Goal: Information Seeking & Learning: Learn about a topic

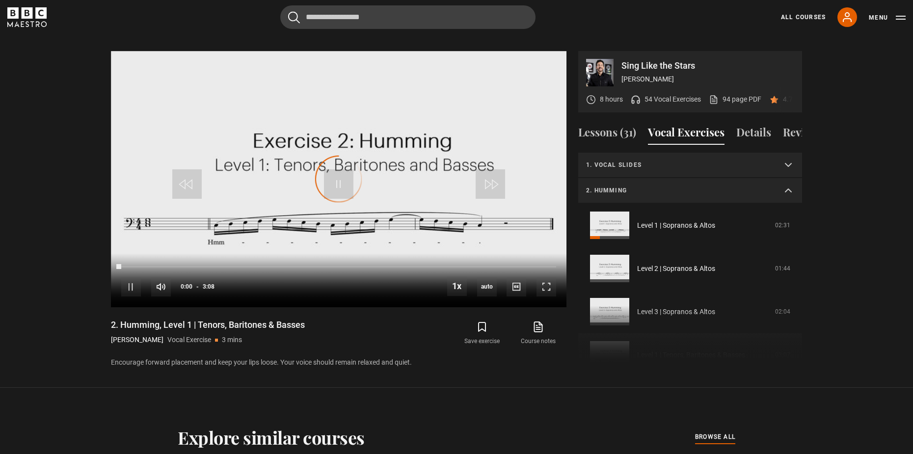
scroll to position [137, 0]
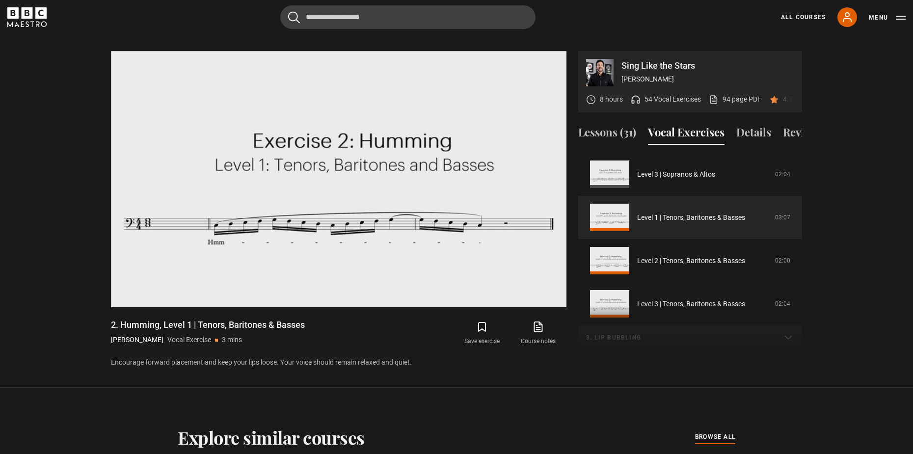
click at [608, 366] on section "Sing Like the Stars Eric Vetro 8 hours 54 Vocal Exercises 94 page PDF (opens in…" at bounding box center [456, 200] width 913 height 376
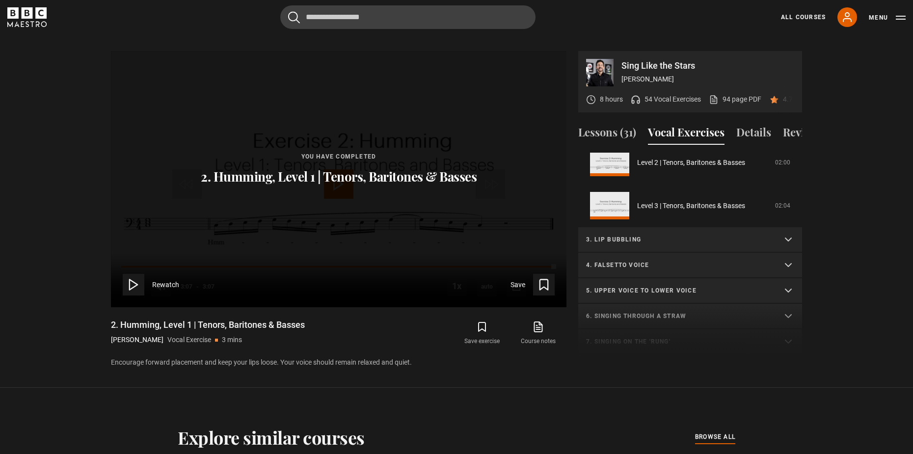
click at [671, 238] on p "3. Lip bubbling" at bounding box center [678, 239] width 184 height 9
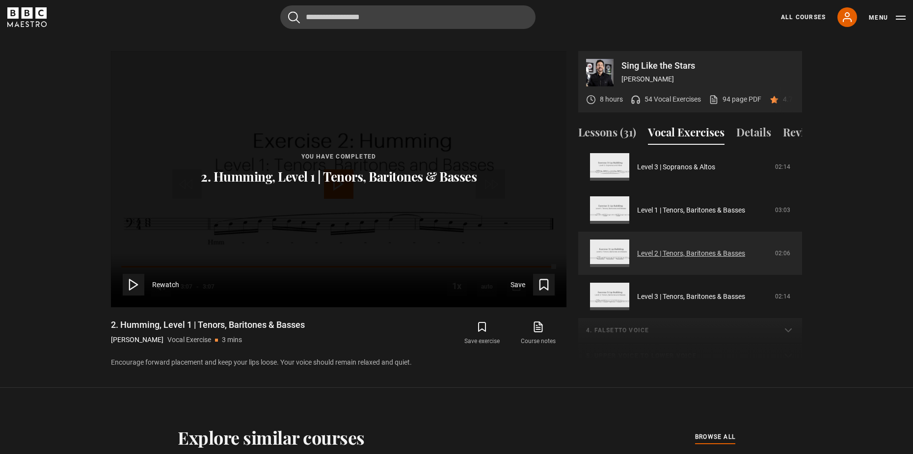
scroll to position [432, 0]
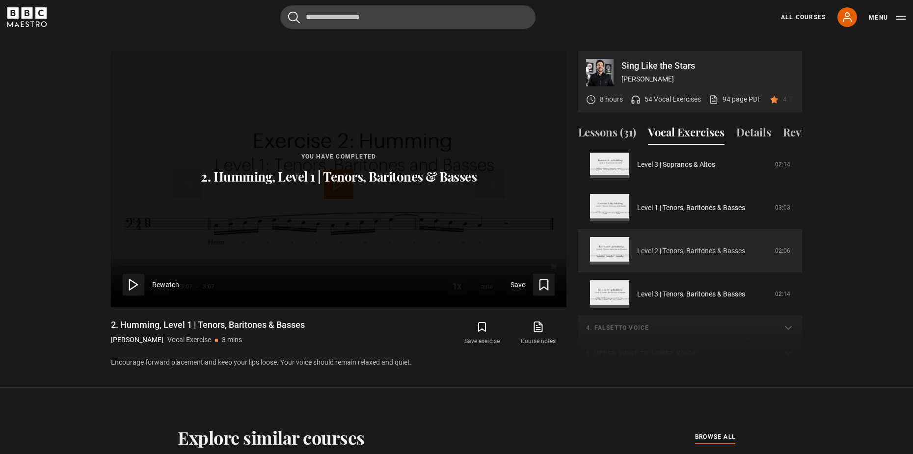
click at [690, 256] on link "Level 2 | Tenors, Baritones & Basses" at bounding box center [691, 251] width 108 height 10
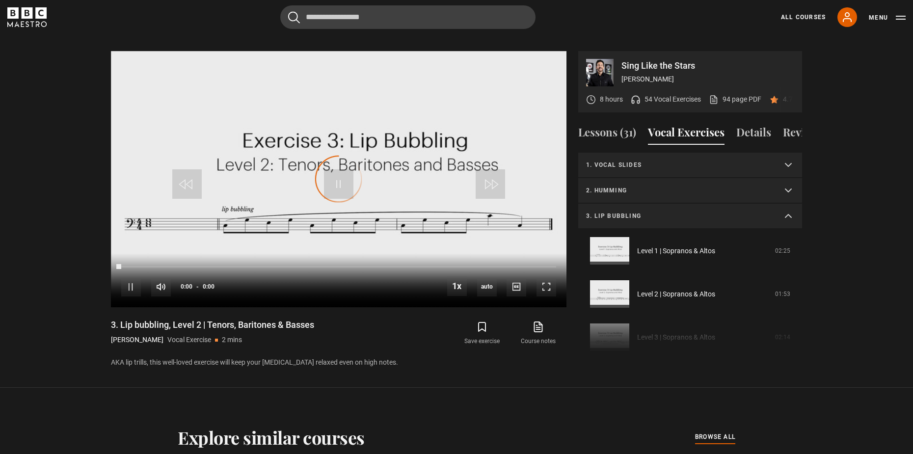
scroll to position [206, 0]
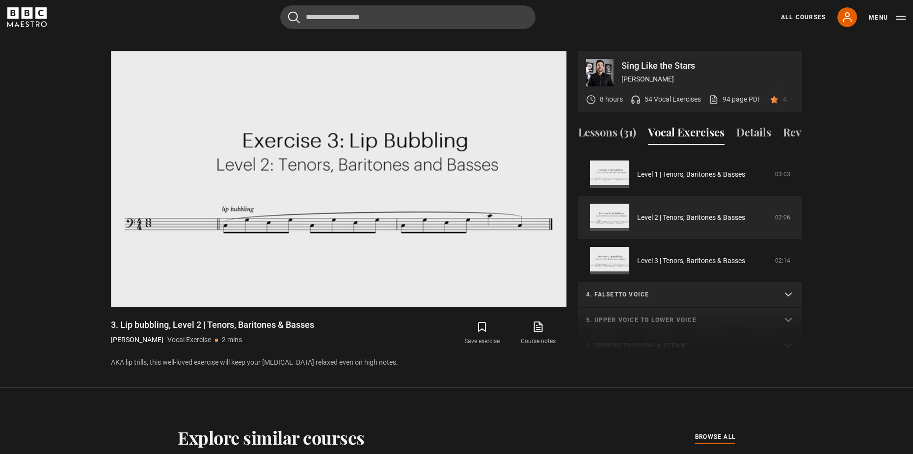
click at [515, 366] on section "Sing Like the Stars Eric Vetro 8 hours 54 Vocal Exercises 94 page PDF (opens in…" at bounding box center [456, 200] width 913 height 376
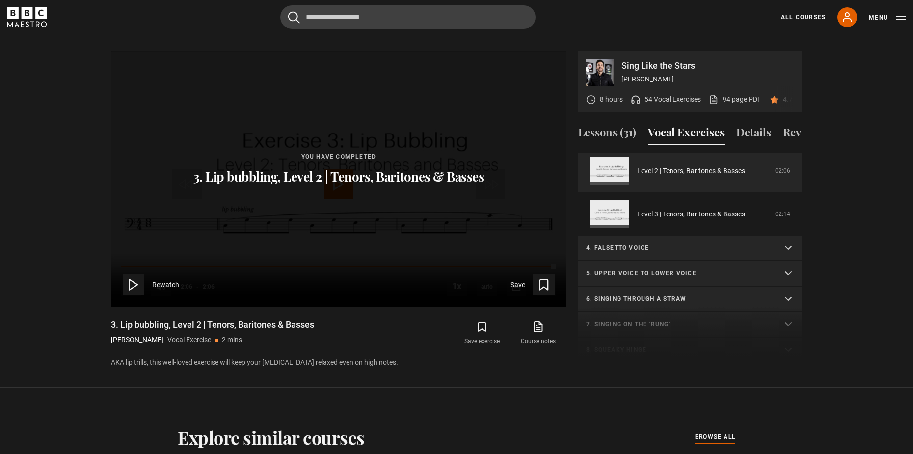
scroll to position [255, 0]
click at [686, 253] on summary "4. Falsetto voice" at bounding box center [690, 246] width 224 height 26
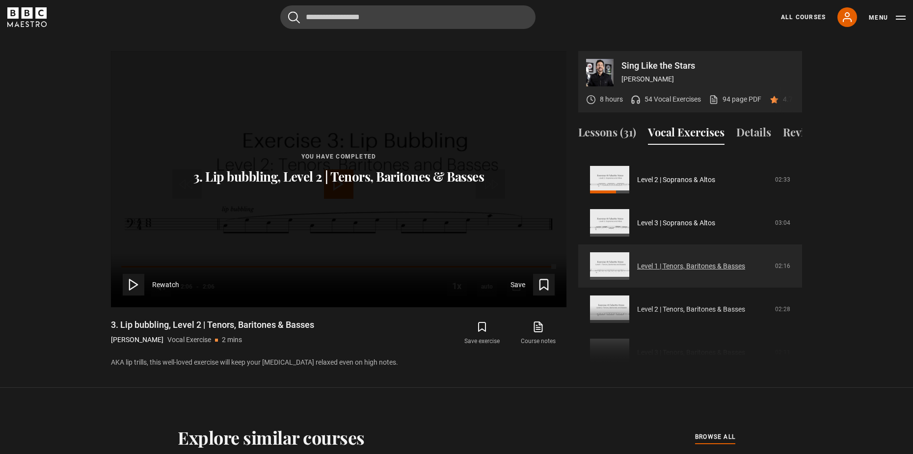
scroll to position [402, 0]
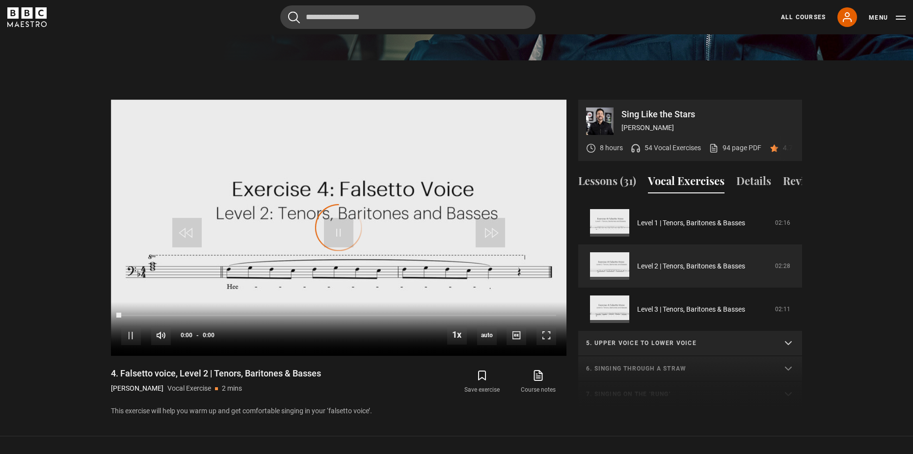
scroll to position [421, 0]
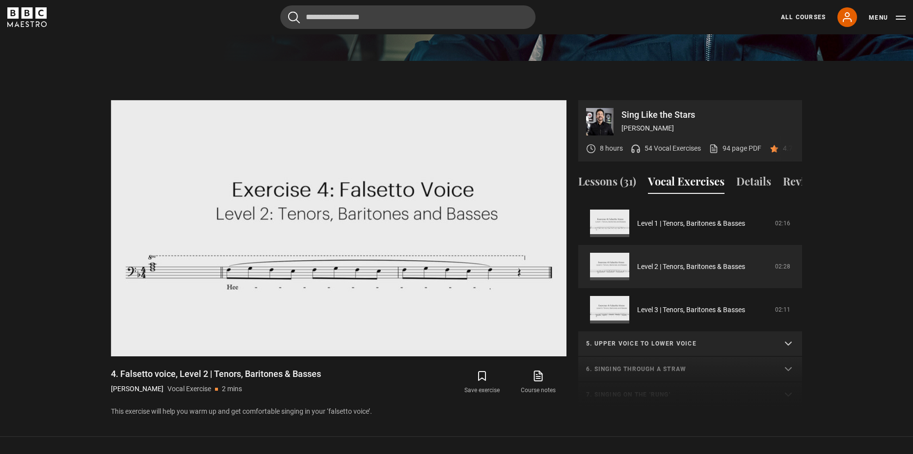
click at [543, 406] on p "This exercise will help you warm up and get comfortable singing in your ‘falset…" at bounding box center [338, 411] width 455 height 10
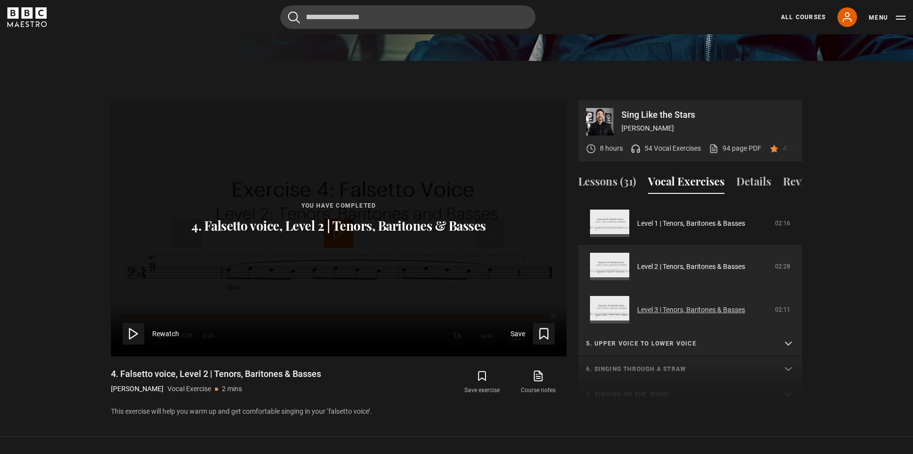
click at [689, 314] on link "Level 3 | Tenors, Baritones & Basses" at bounding box center [691, 310] width 108 height 10
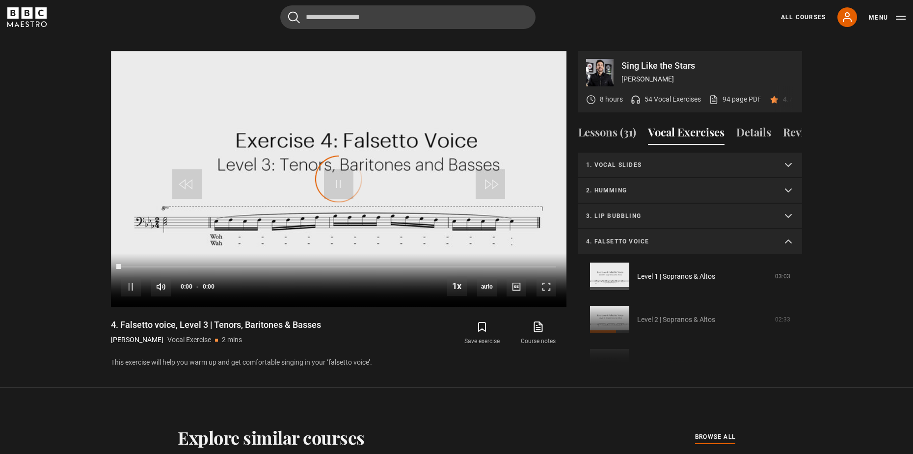
scroll to position [275, 0]
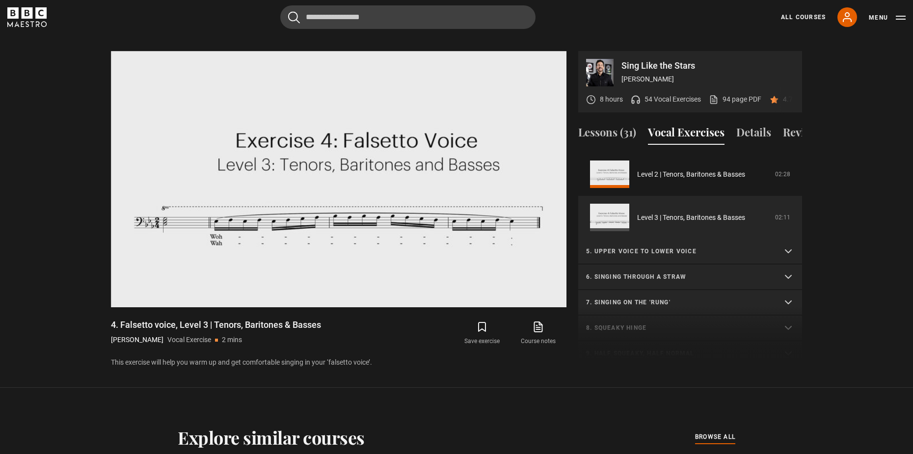
click at [715, 251] on p "5. Upper voice to lower voice" at bounding box center [678, 251] width 184 height 9
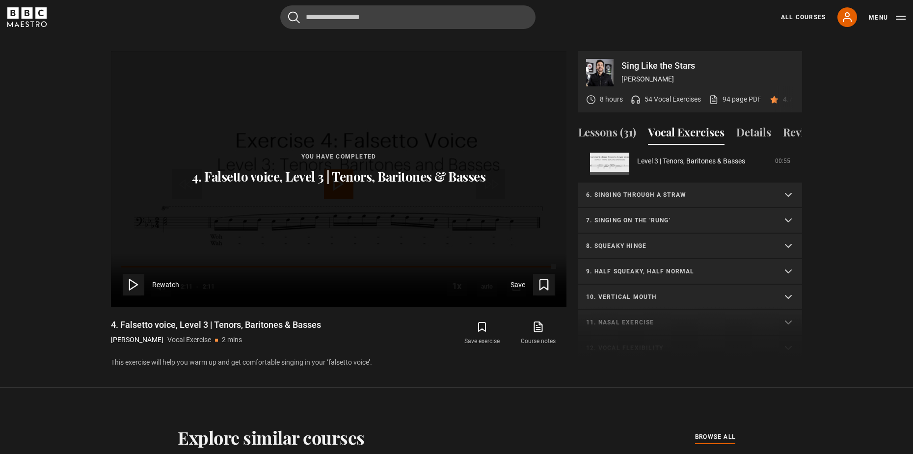
scroll to position [618, 0]
click at [710, 247] on p "8. Squeaky hinge" at bounding box center [678, 243] width 184 height 9
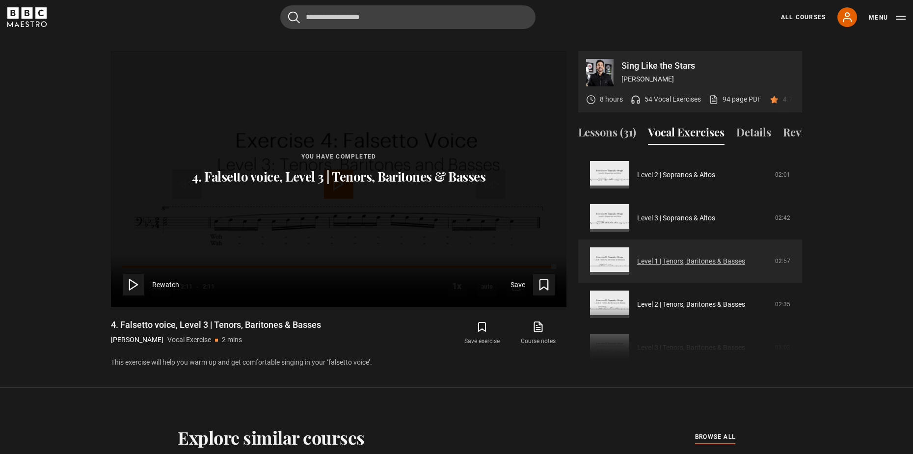
scroll to position [765, 0]
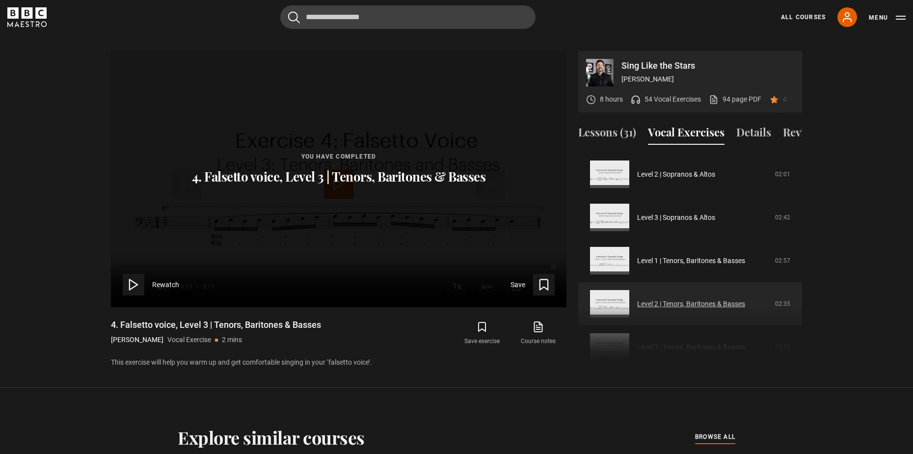
click at [694, 303] on link "Level 2 | Tenors, Baritones & Basses" at bounding box center [691, 304] width 108 height 10
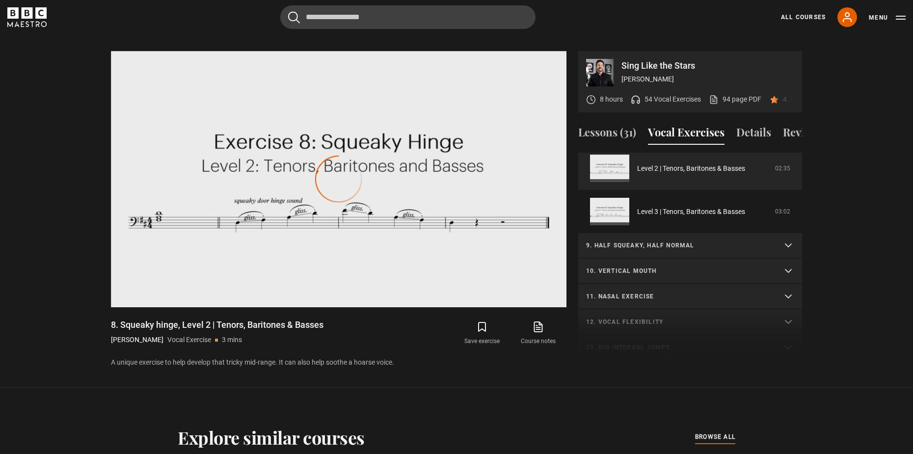
click at [691, 248] on p "9. Half squeaky, half normal" at bounding box center [678, 245] width 184 height 9
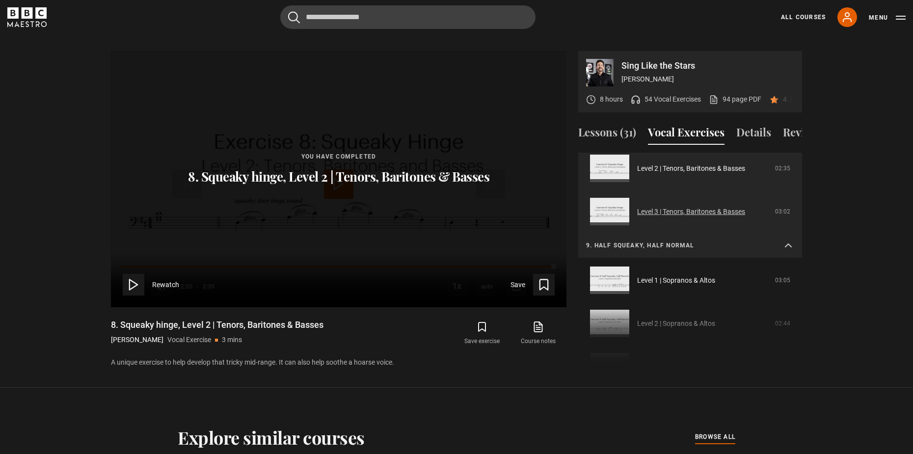
click at [718, 212] on link "Level 3 | Tenors, Baritones & Basses" at bounding box center [691, 212] width 108 height 10
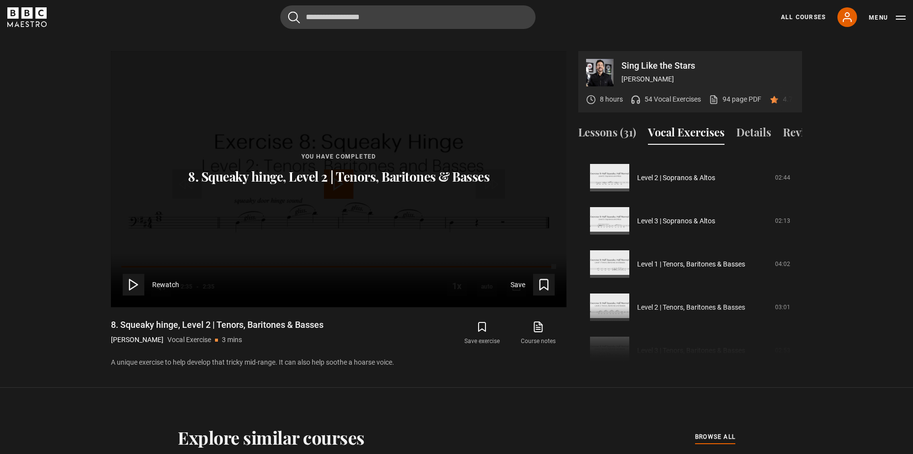
scroll to position [530, 0]
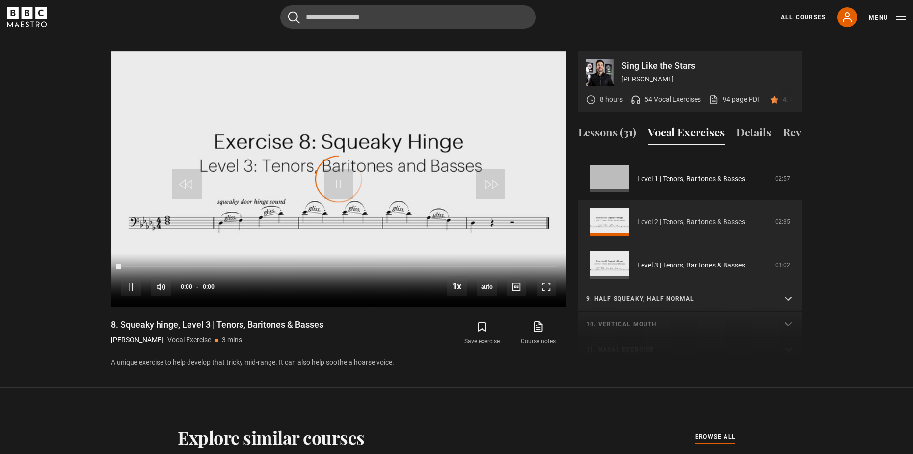
scroll to position [328, 0]
click at [705, 219] on link "Level 2 | Tenors, Baritones & Basses" at bounding box center [691, 223] width 108 height 10
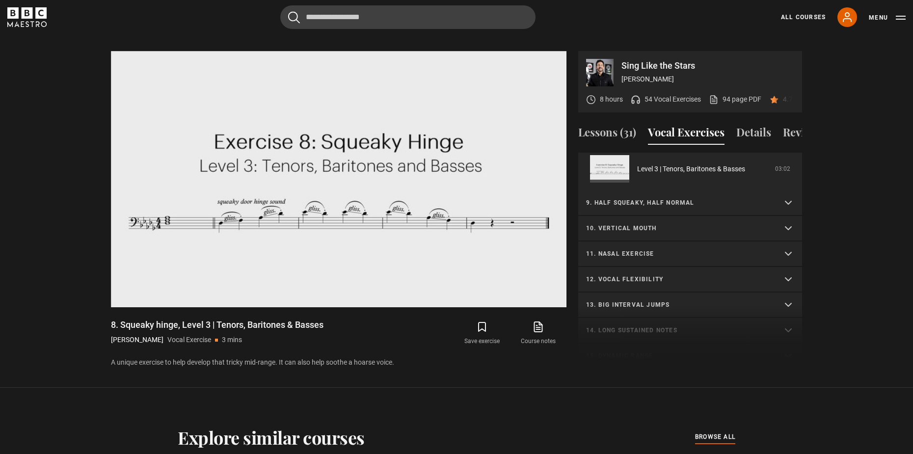
scroll to position [426, 0]
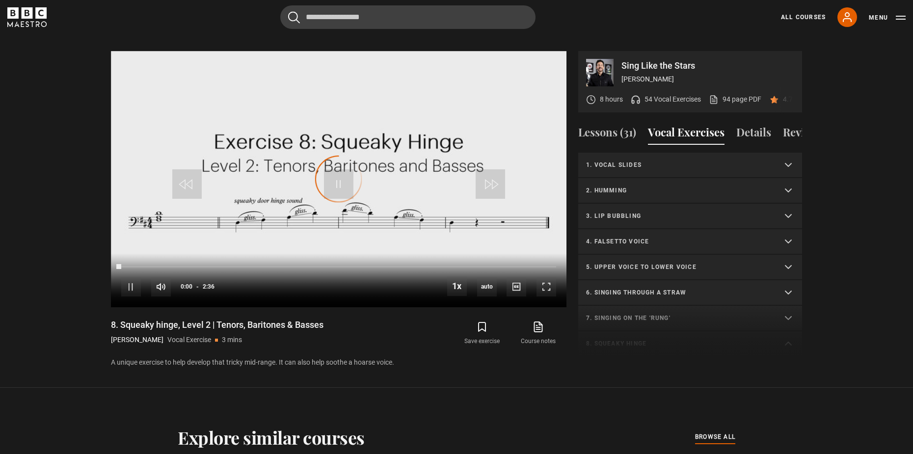
scroll to position [334, 0]
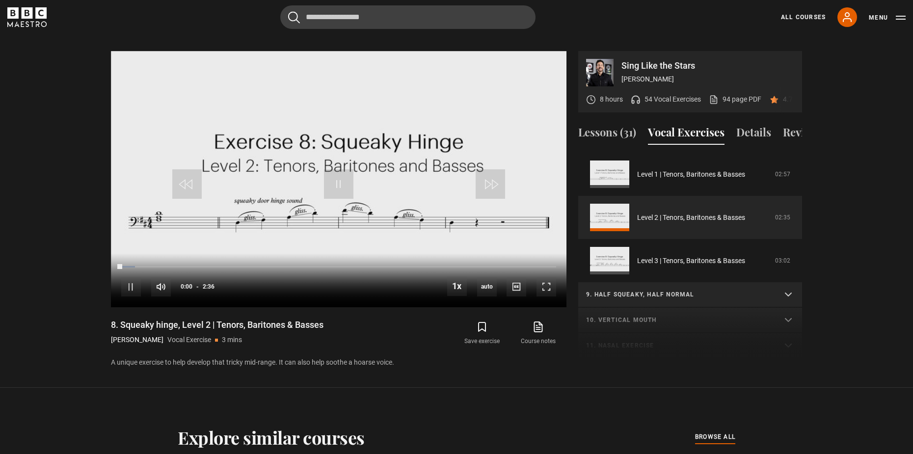
click at [708, 292] on p "9. Half squeaky, half normal" at bounding box center [678, 294] width 184 height 9
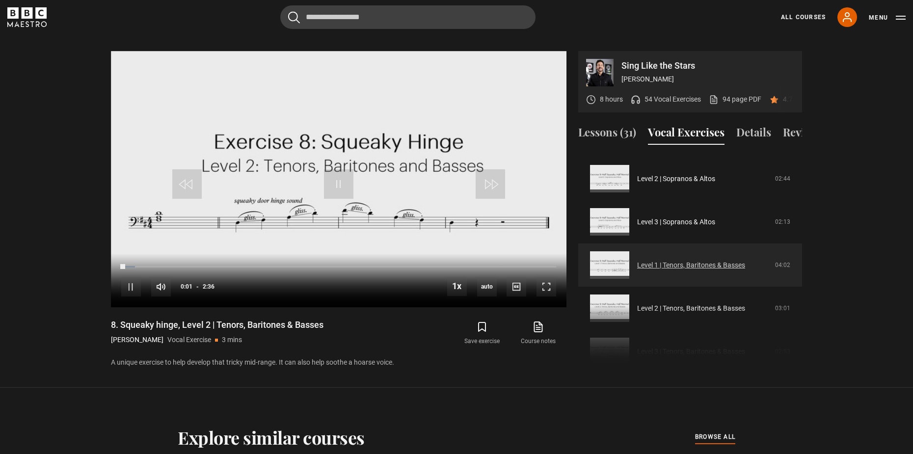
scroll to position [530, 0]
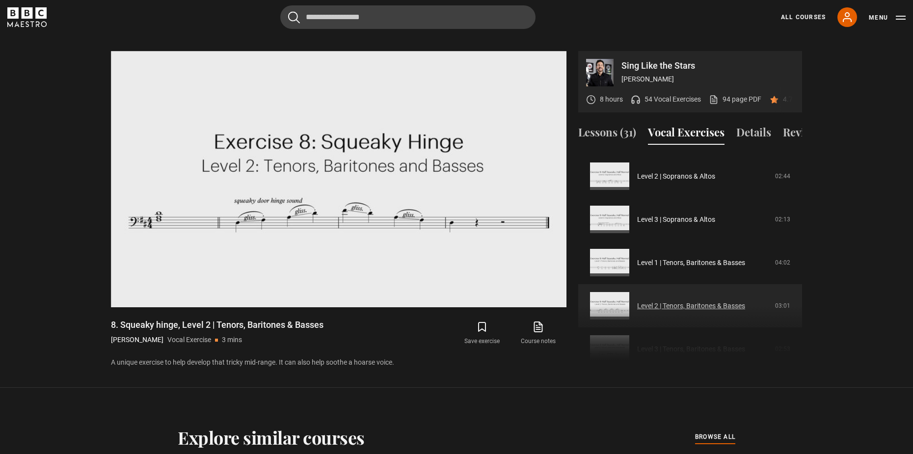
click at [699, 301] on link "Level 2 | Tenors, Baritones & Basses" at bounding box center [691, 306] width 108 height 10
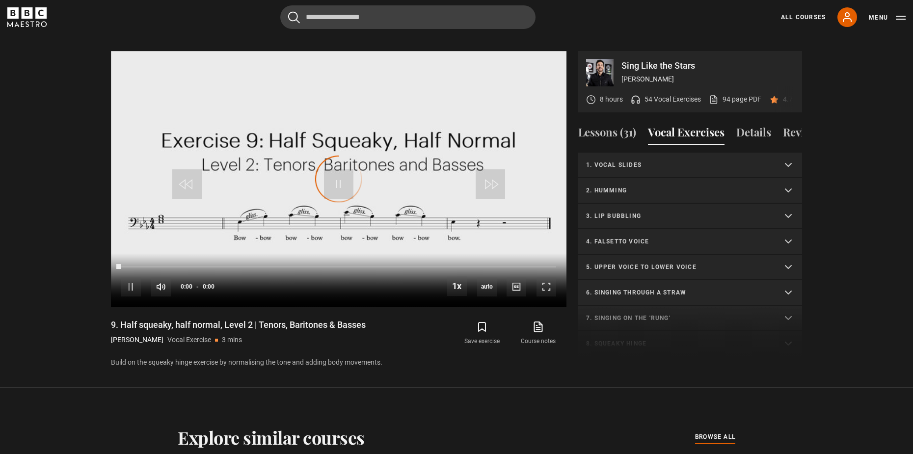
scroll to position [359, 0]
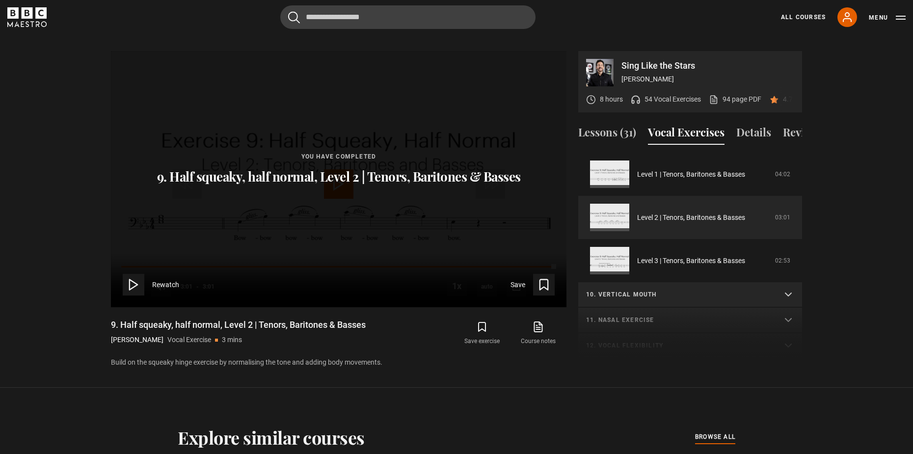
click at [581, 28] on header "Cancel Courses Previous courses Next courses [PERSON_NAME] Writing 12 Related L…" at bounding box center [456, 17] width 913 height 34
